Goal: Check status: Check status

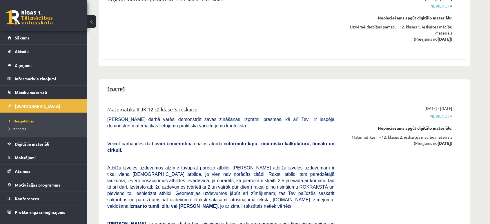
scroll to position [1244, 0]
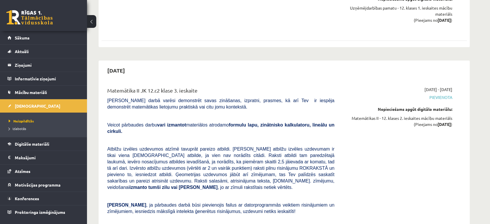
drag, startPoint x: 175, startPoint y: 56, endPoint x: 199, endPoint y: 59, distance: 24.8
click at [199, 86] on div "Matemātika II JK 12.c2 klase 3. ieskaite" at bounding box center [220, 91] width 227 height 11
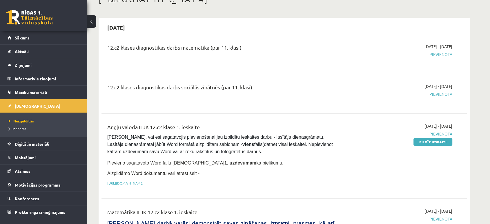
scroll to position [0, 0]
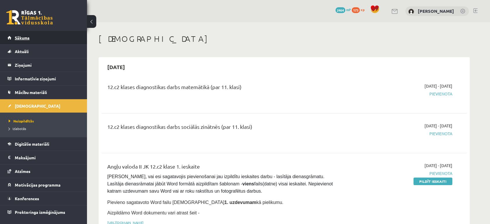
click at [29, 37] on span "Sākums" at bounding box center [22, 37] width 15 height 5
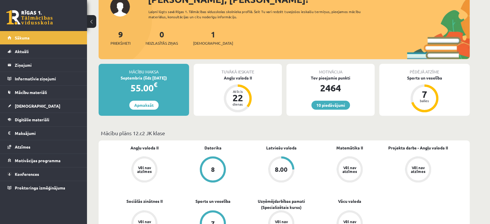
scroll to position [35, 0]
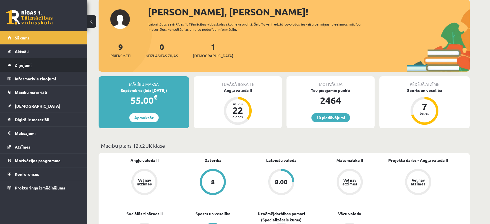
click at [25, 67] on legend "Ziņojumi 0" at bounding box center [47, 64] width 65 height 13
